Goal: Task Accomplishment & Management: Use online tool/utility

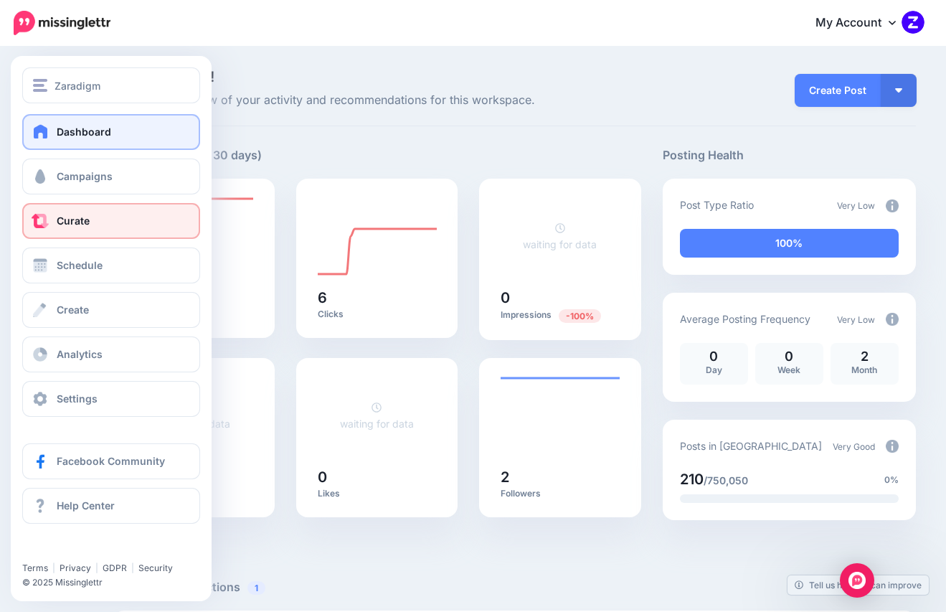
click at [92, 222] on link "Curate" at bounding box center [111, 221] width 178 height 36
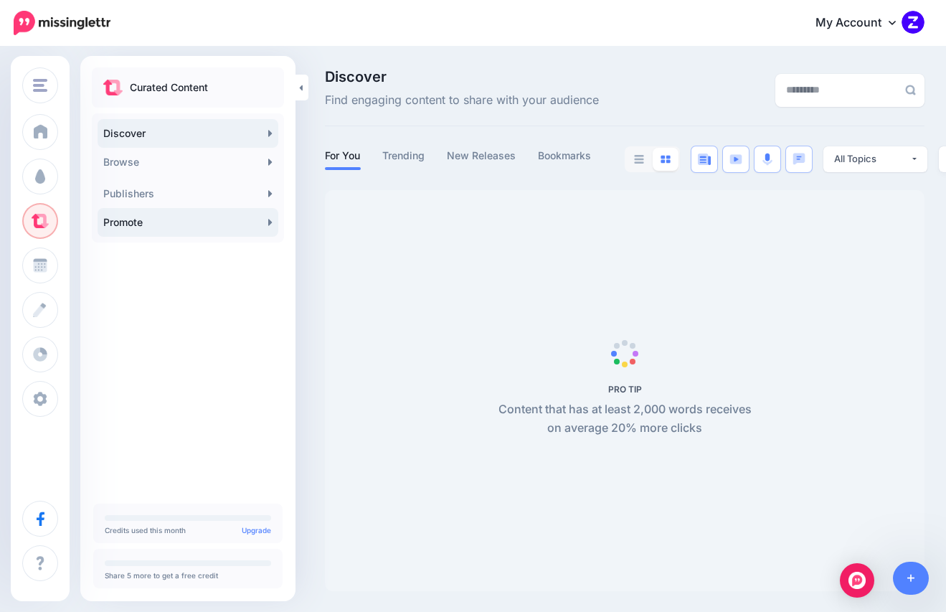
click at [139, 222] on link "Promote" at bounding box center [188, 222] width 181 height 29
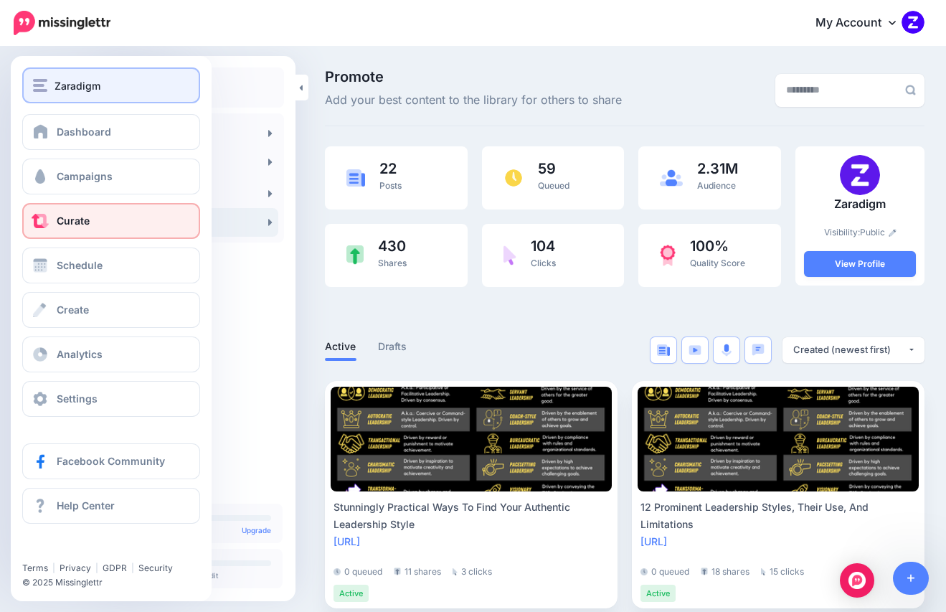
click at [42, 82] on img "button" at bounding box center [40, 85] width 14 height 13
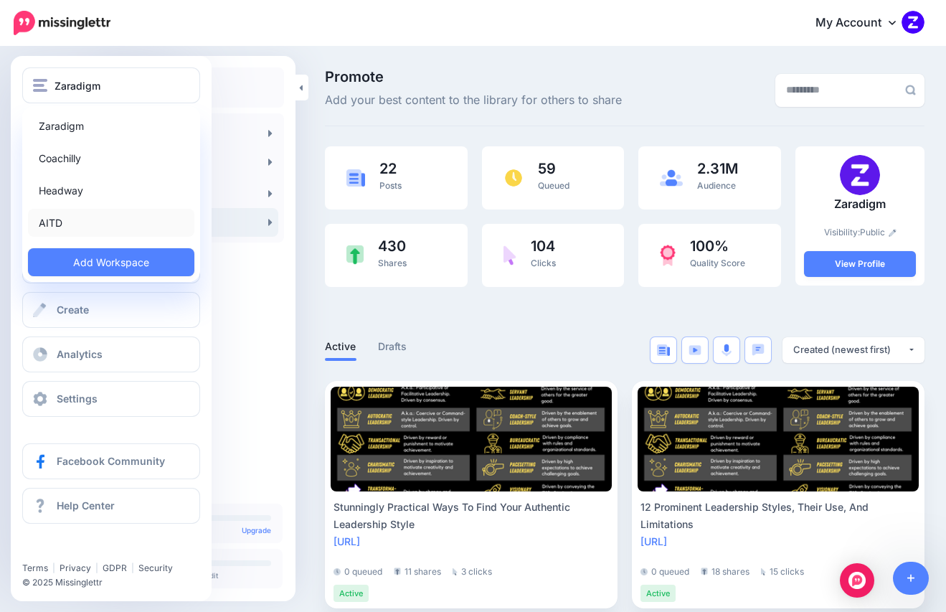
click at [48, 219] on link "AITD" at bounding box center [111, 223] width 166 height 28
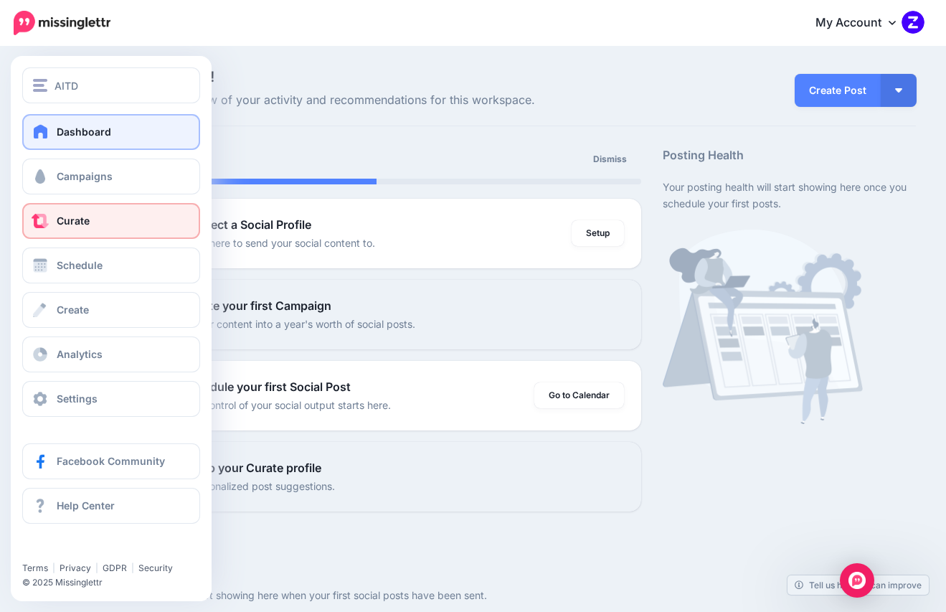
click at [49, 227] on link "Curate" at bounding box center [111, 221] width 178 height 36
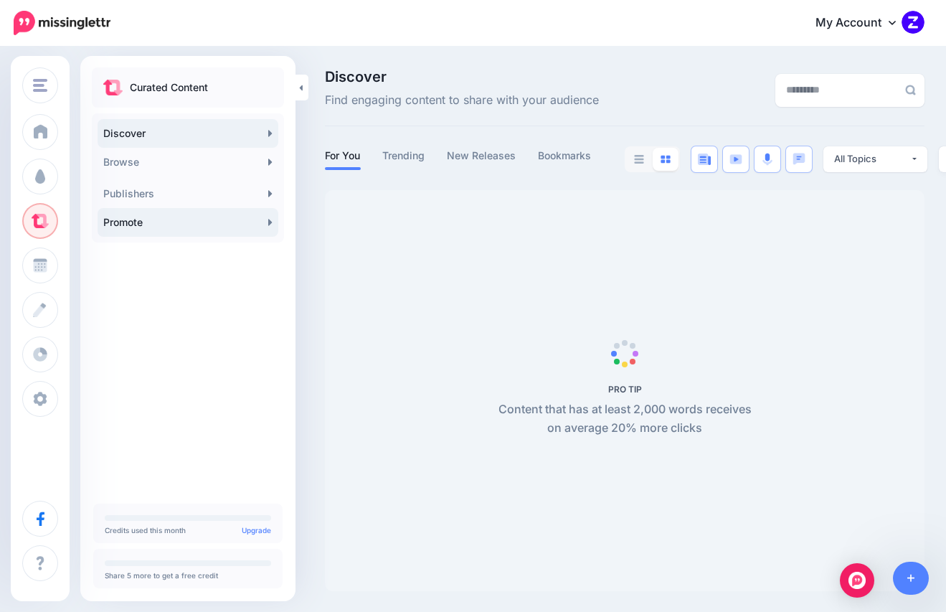
click at [158, 227] on link "Promote" at bounding box center [188, 222] width 181 height 29
